Goal: Check status: Check status

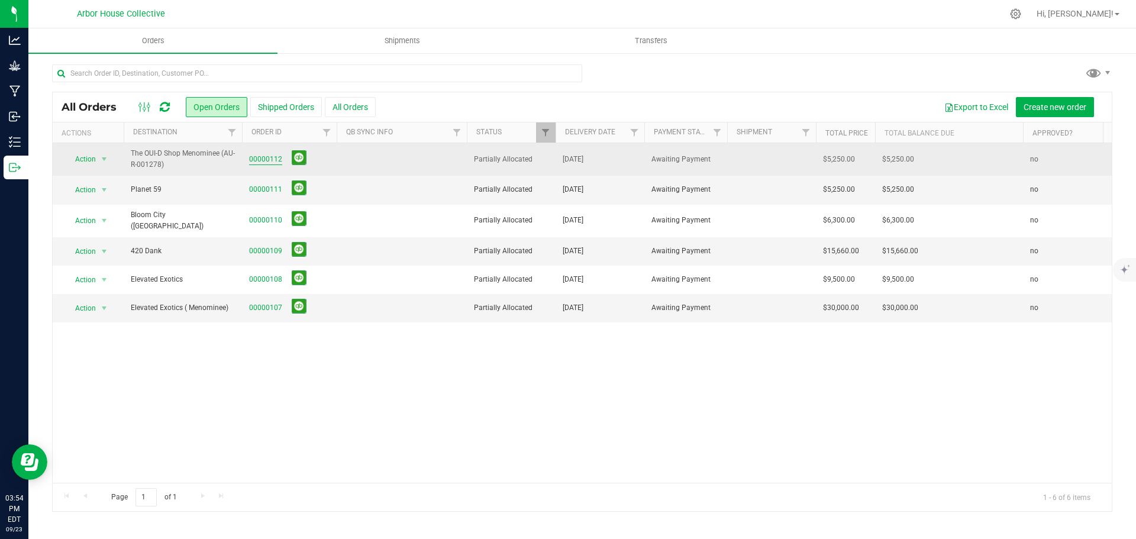
click at [260, 161] on link "00000112" at bounding box center [265, 159] width 33 height 11
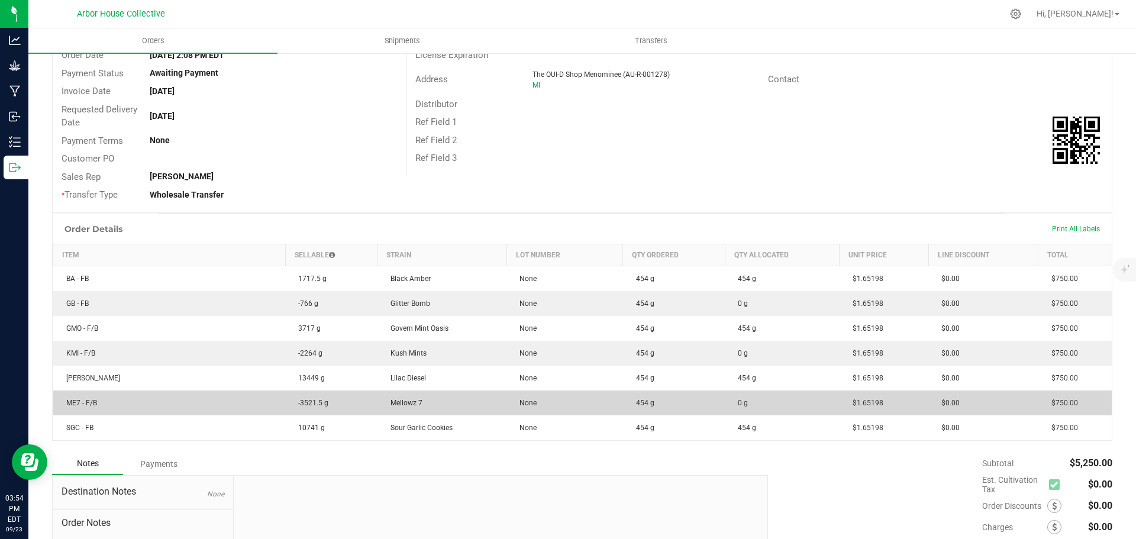
scroll to position [118, 0]
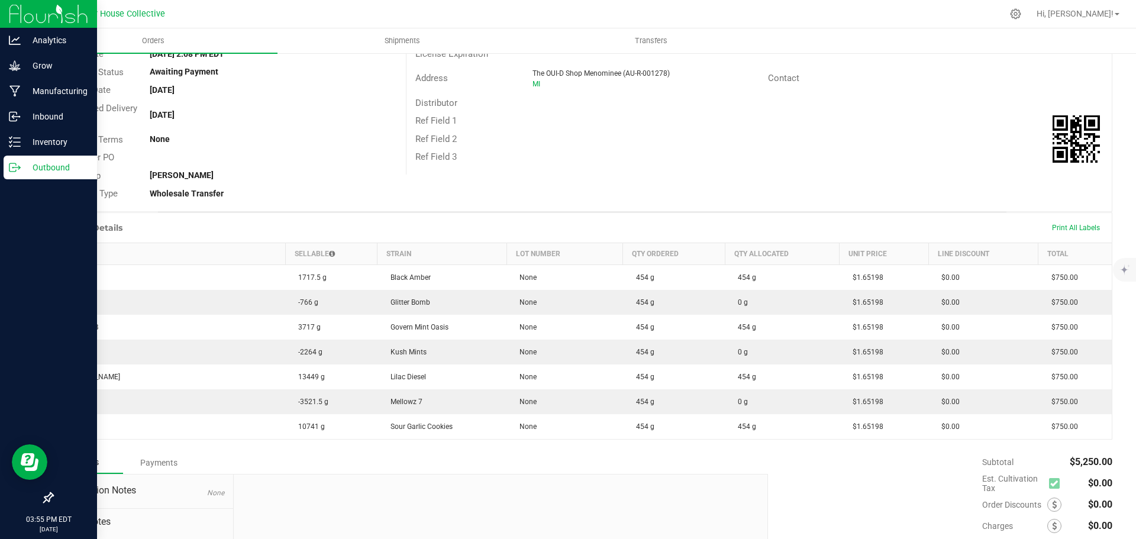
click at [23, 170] on p "Outbound" at bounding box center [56, 167] width 71 height 14
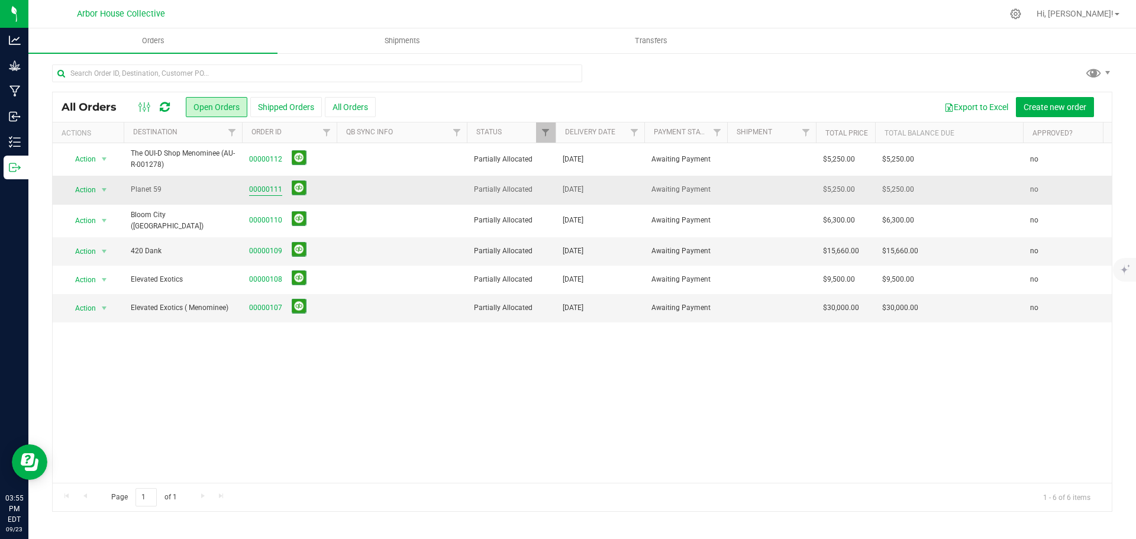
click at [269, 186] on link "00000111" at bounding box center [265, 189] width 33 height 11
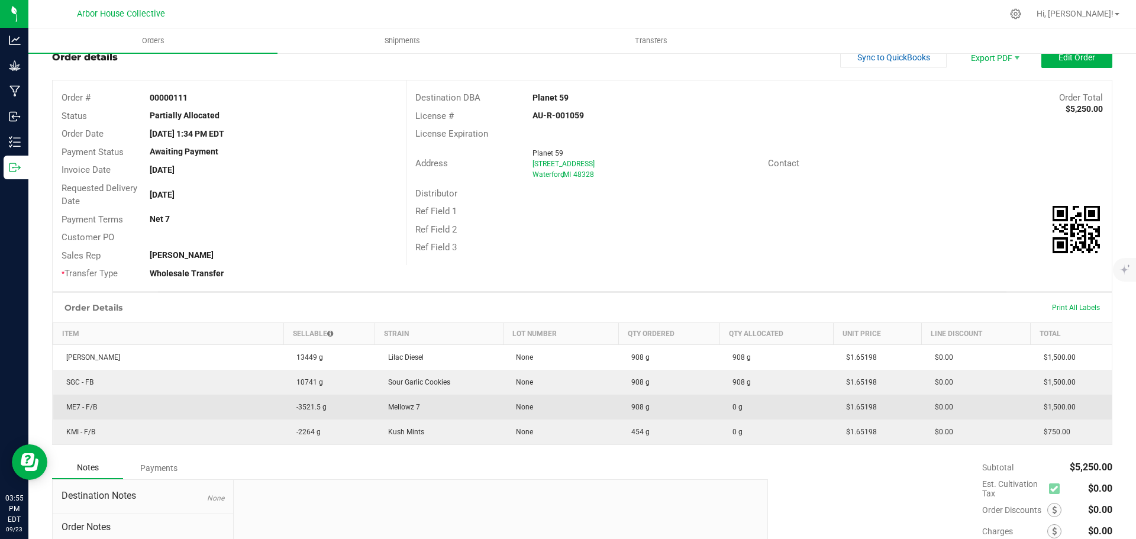
scroll to position [59, 0]
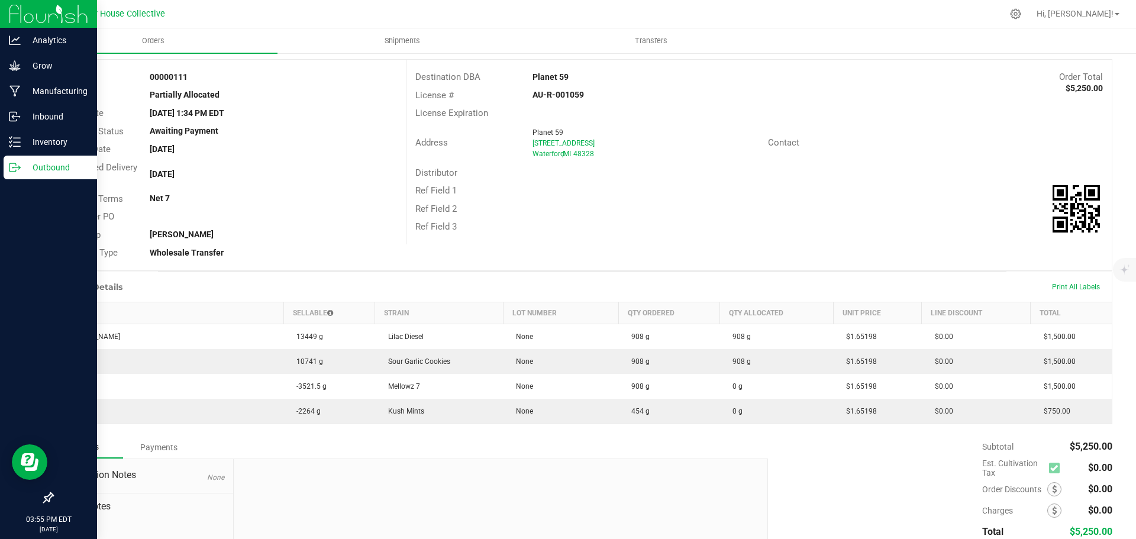
click at [17, 169] on icon at bounding box center [15, 168] width 12 height 12
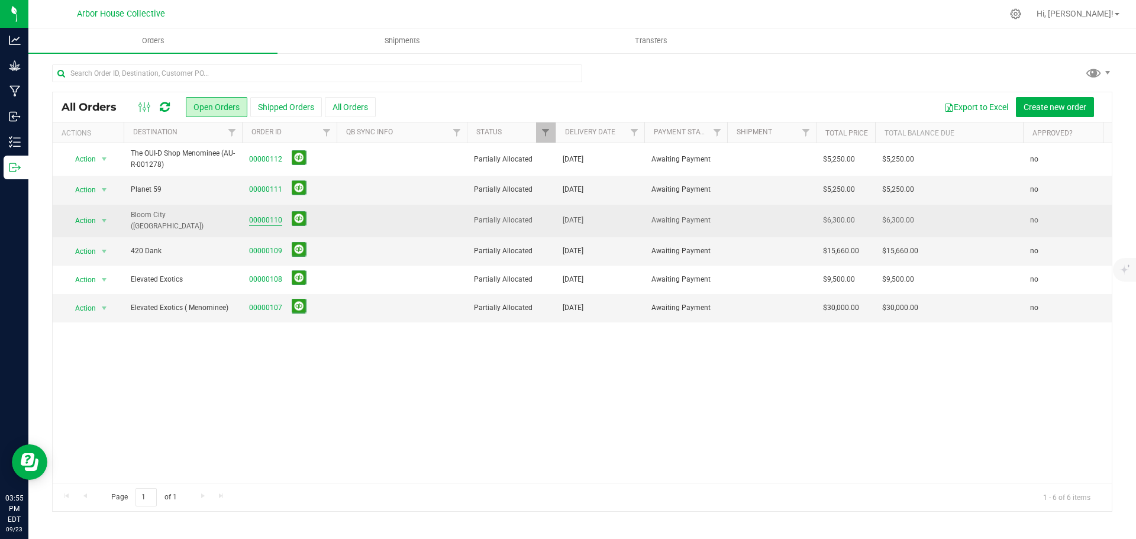
click at [270, 216] on link "00000110" at bounding box center [265, 220] width 33 height 11
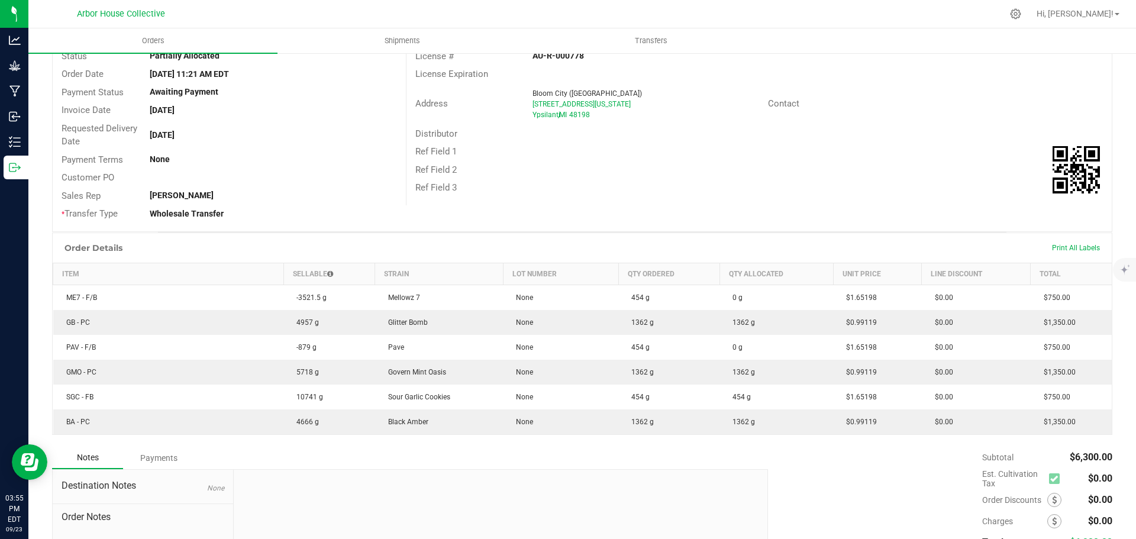
scroll to position [177, 0]
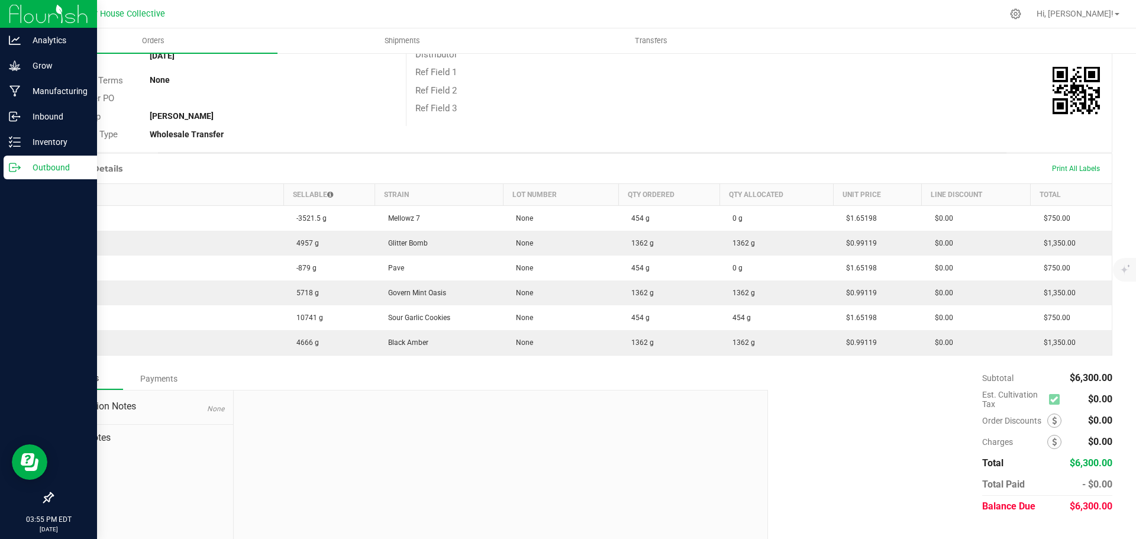
click at [54, 173] on p "Outbound" at bounding box center [56, 167] width 71 height 14
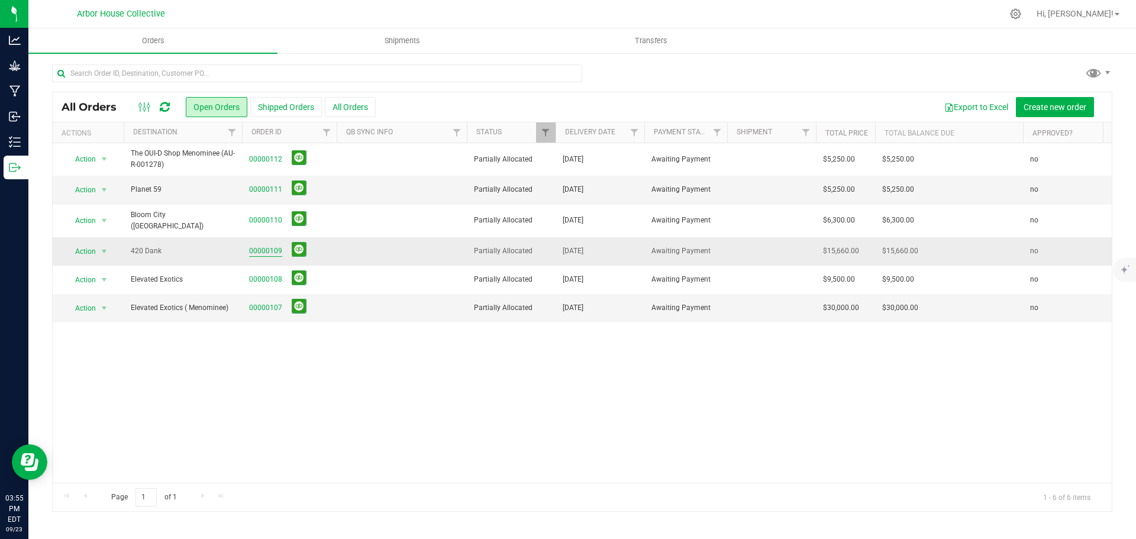
click at [259, 247] on link "00000109" at bounding box center [265, 251] width 33 height 11
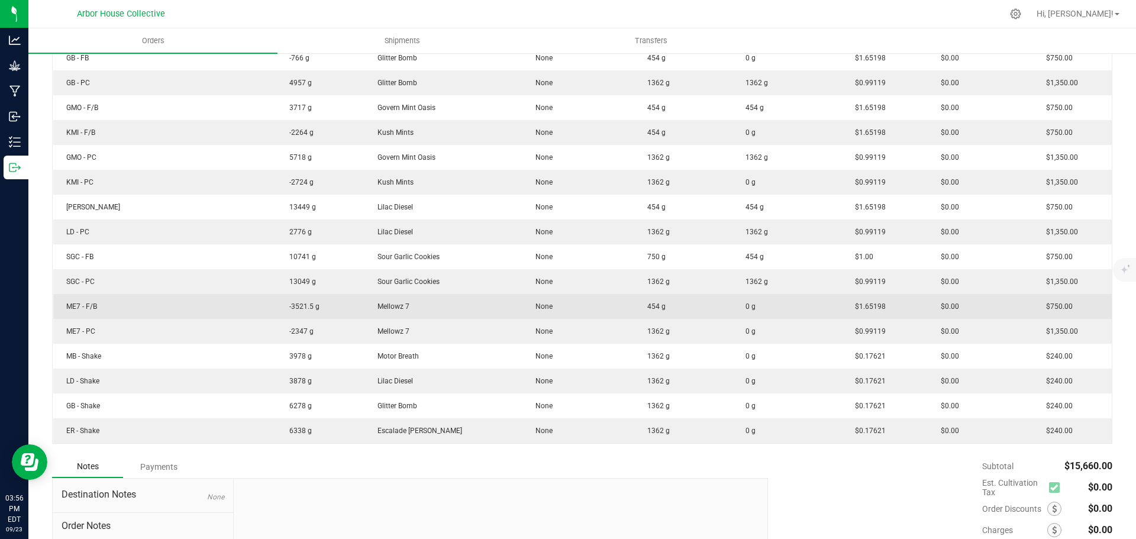
scroll to position [414, 0]
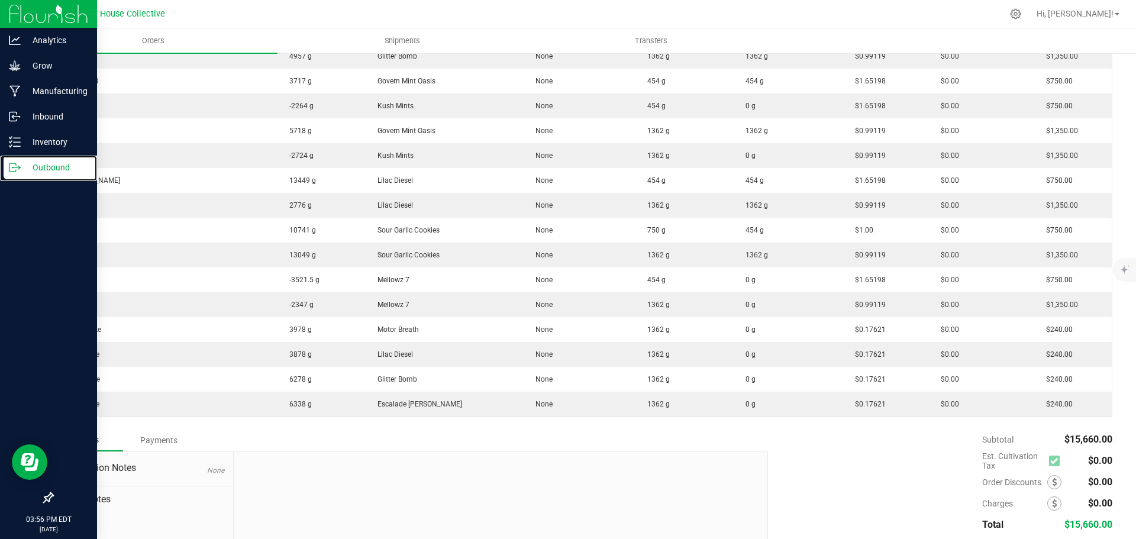
drag, startPoint x: 30, startPoint y: 166, endPoint x: 64, endPoint y: 182, distance: 37.6
click at [30, 166] on p "Outbound" at bounding box center [56, 167] width 71 height 14
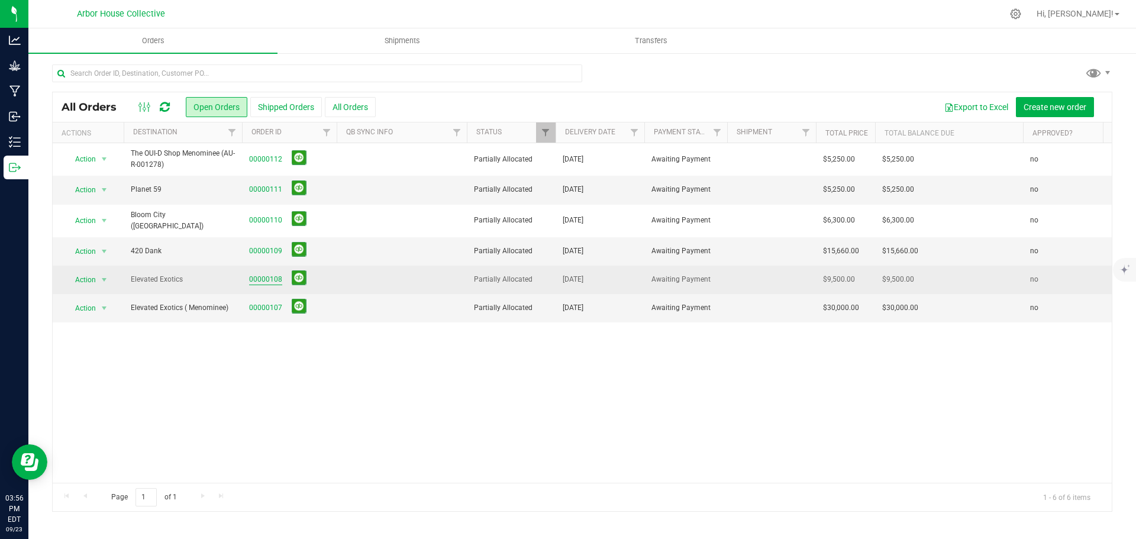
click at [263, 274] on link "00000108" at bounding box center [265, 279] width 33 height 11
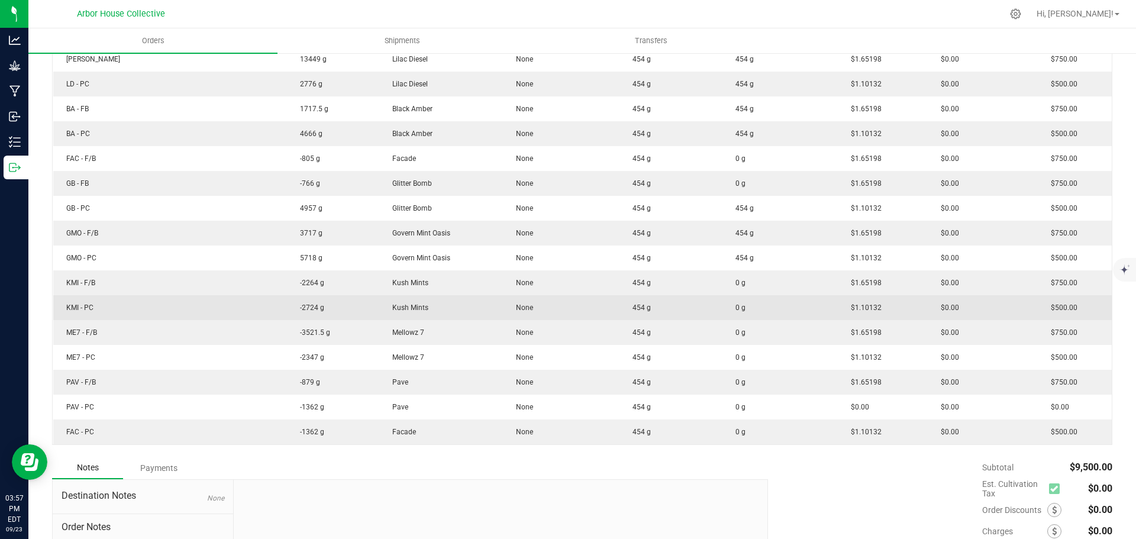
scroll to position [355, 0]
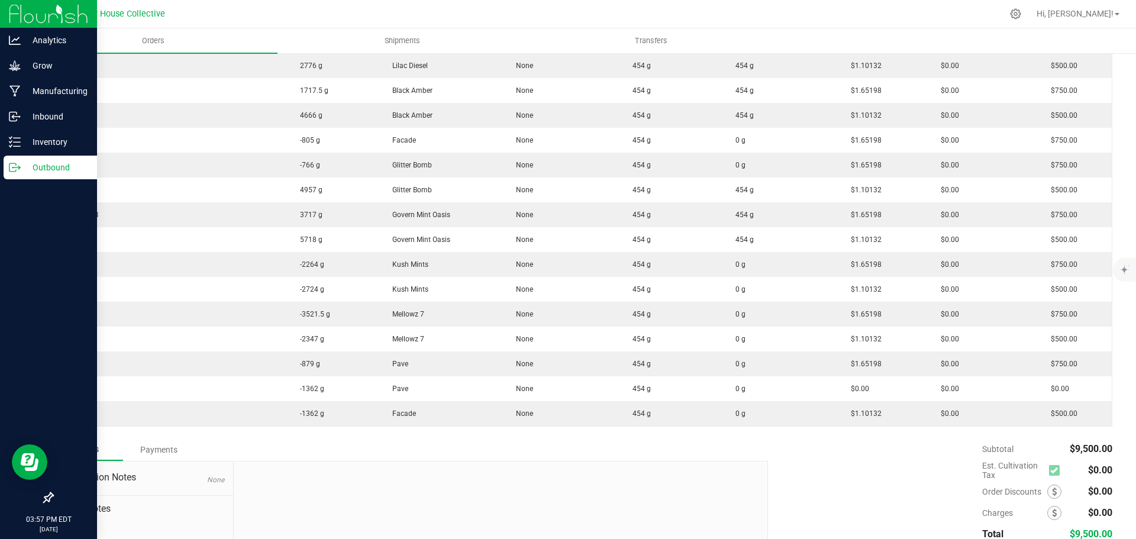
click at [40, 167] on p "Outbound" at bounding box center [56, 167] width 71 height 14
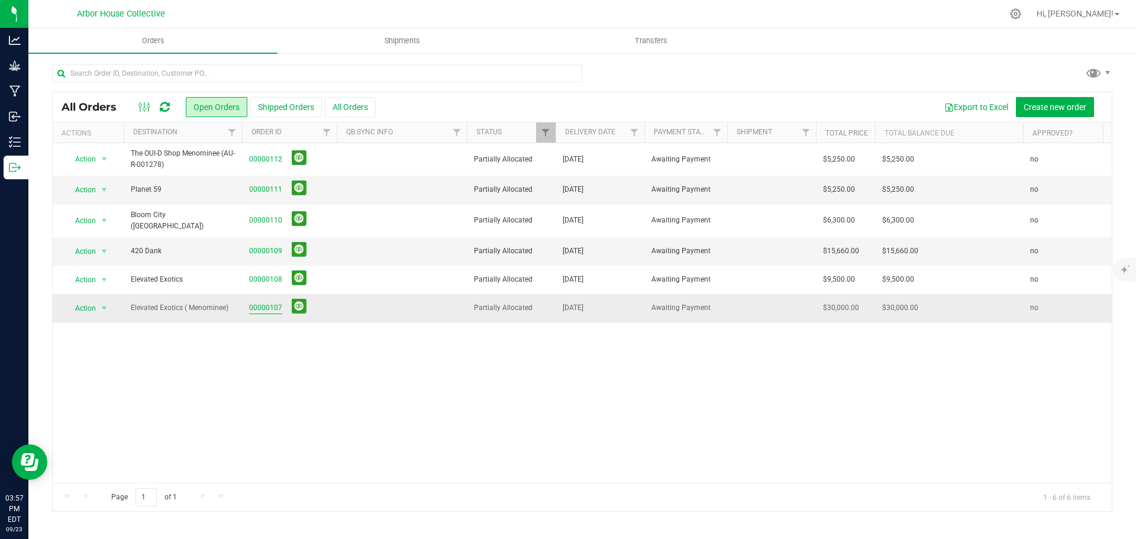
click at [250, 304] on link "00000107" at bounding box center [265, 307] width 33 height 11
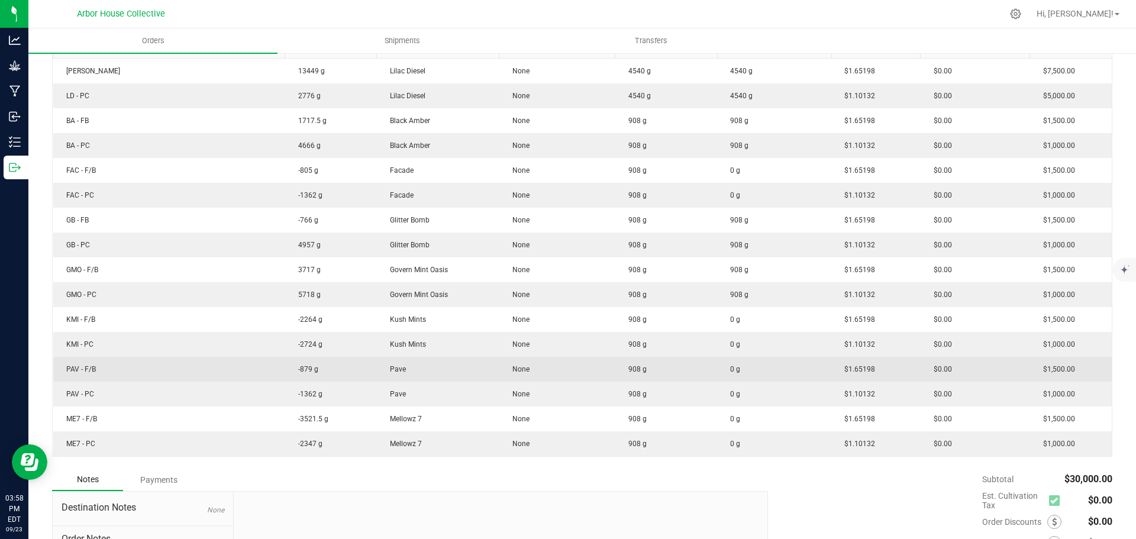
scroll to position [355, 0]
